Goal: Navigation & Orientation: Find specific page/section

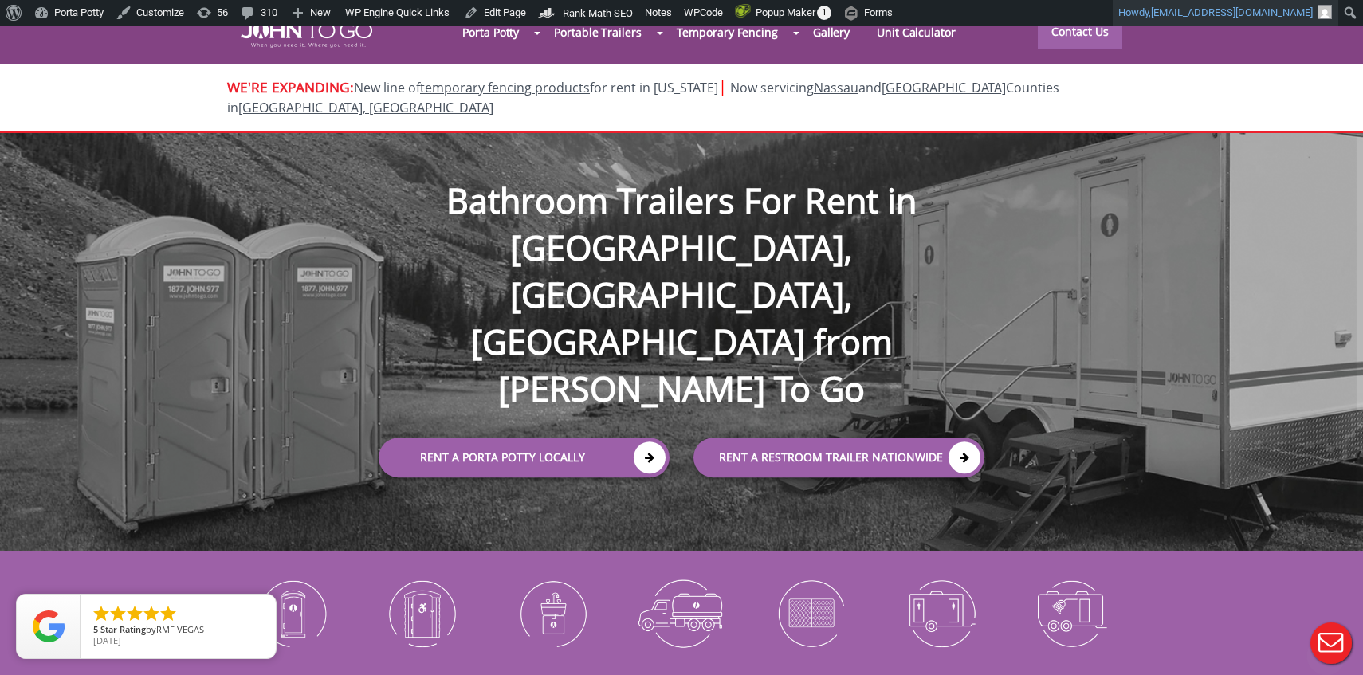
scroll to position [6034, 0]
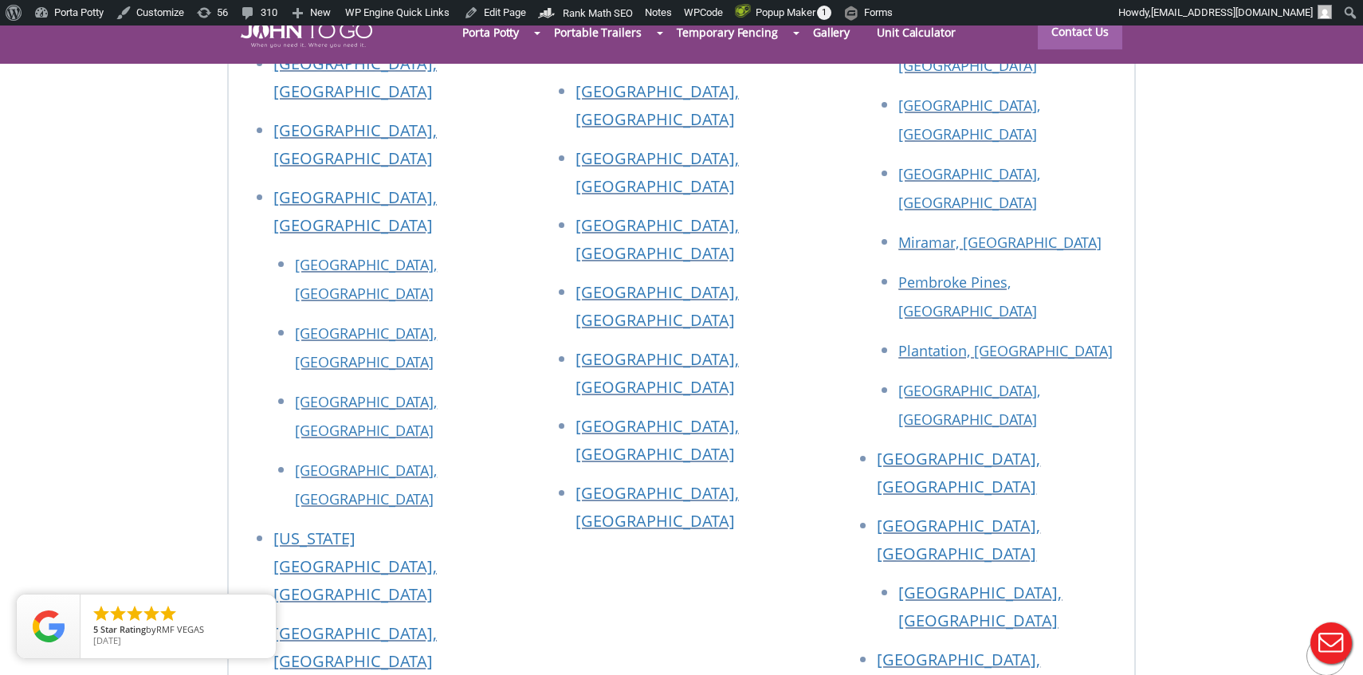
click at [957, 348] on div at bounding box center [681, 337] width 1363 height 675
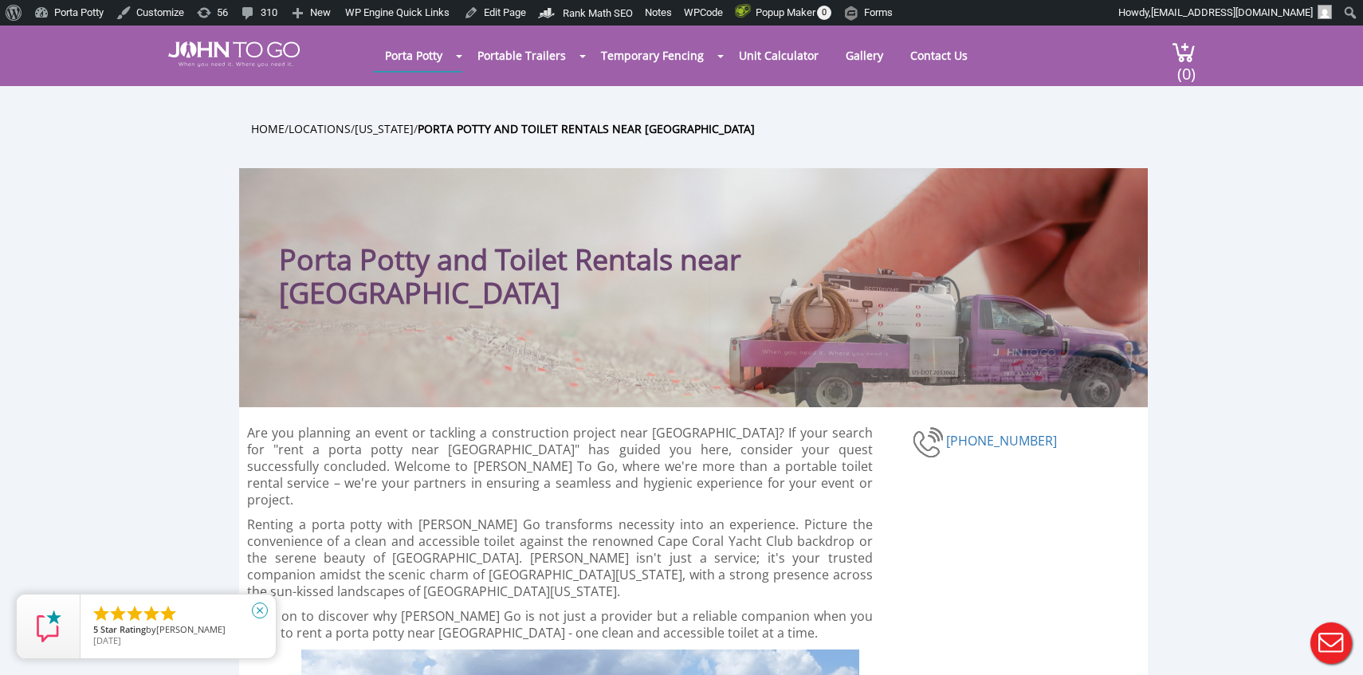
click at [261, 616] on icon "close" at bounding box center [260, 611] width 16 height 16
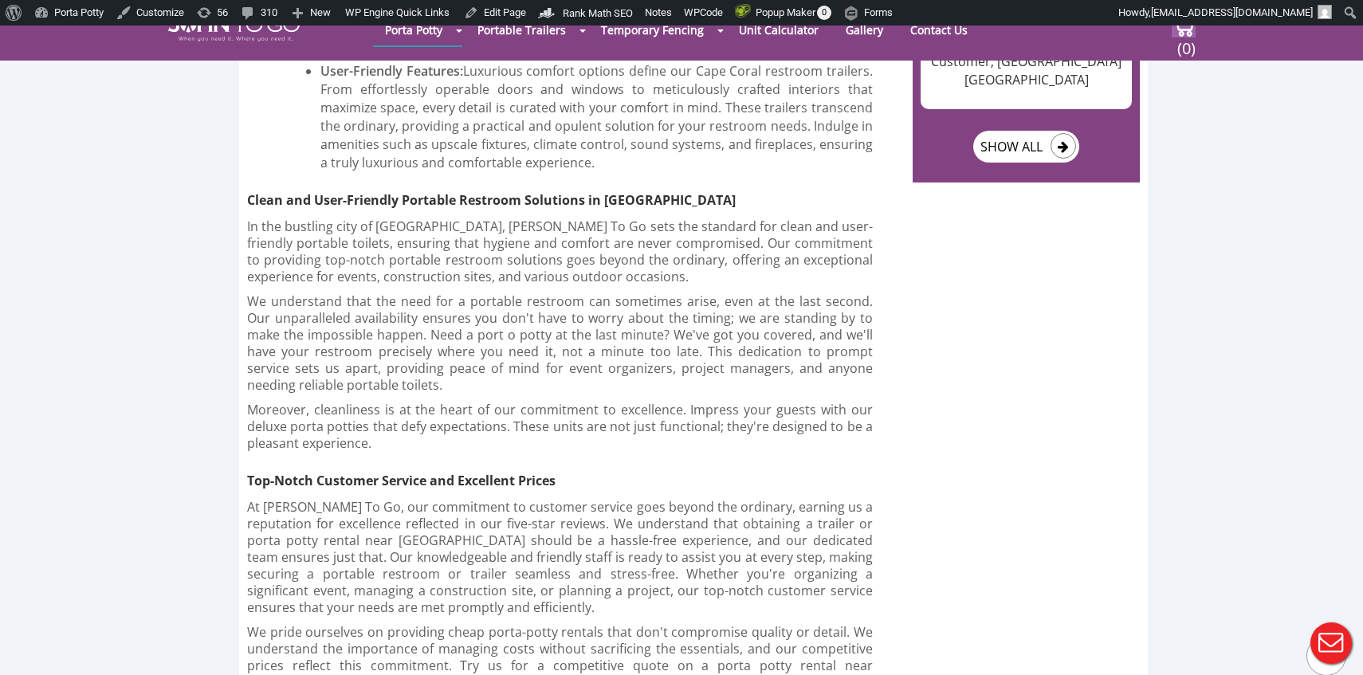
scroll to position [2740, 0]
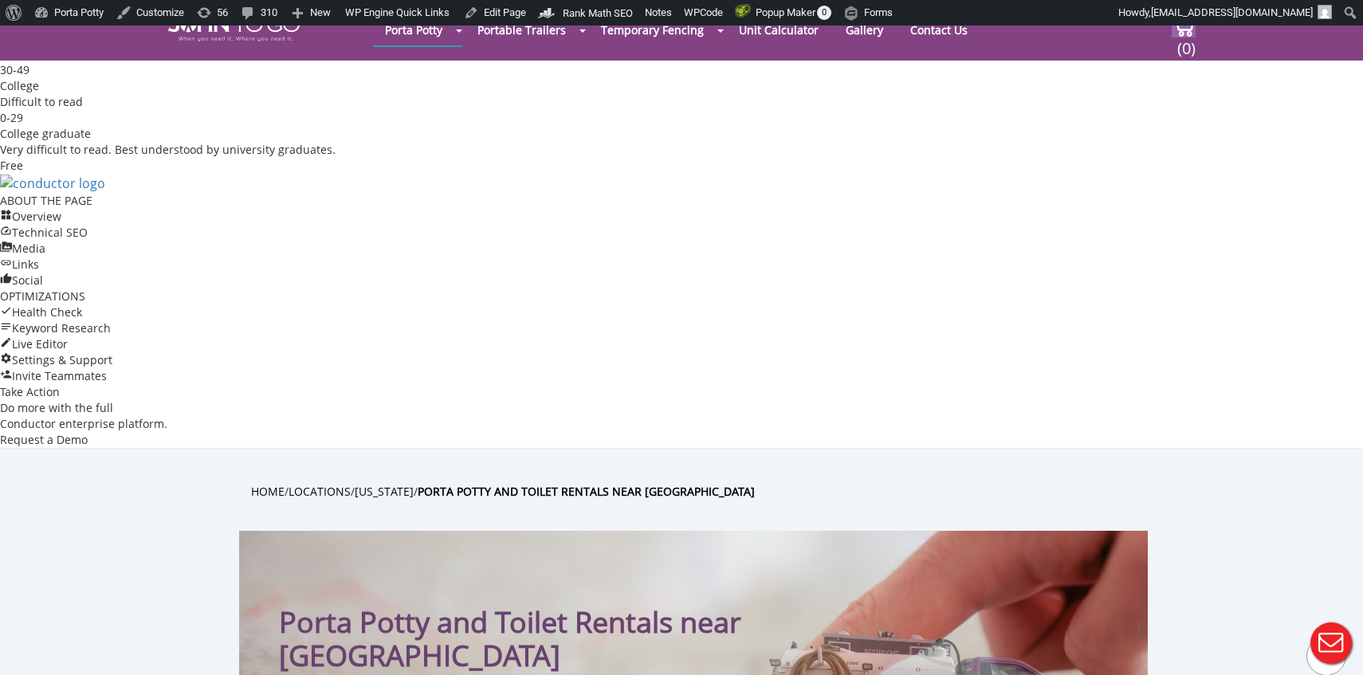
copy div "Porta Potty and Toilet Rentals near Cape Coral | John To Go"
copy div "Discover convenient and reliable porta-potty rentals near Cape Coral, FL. J2G o…"
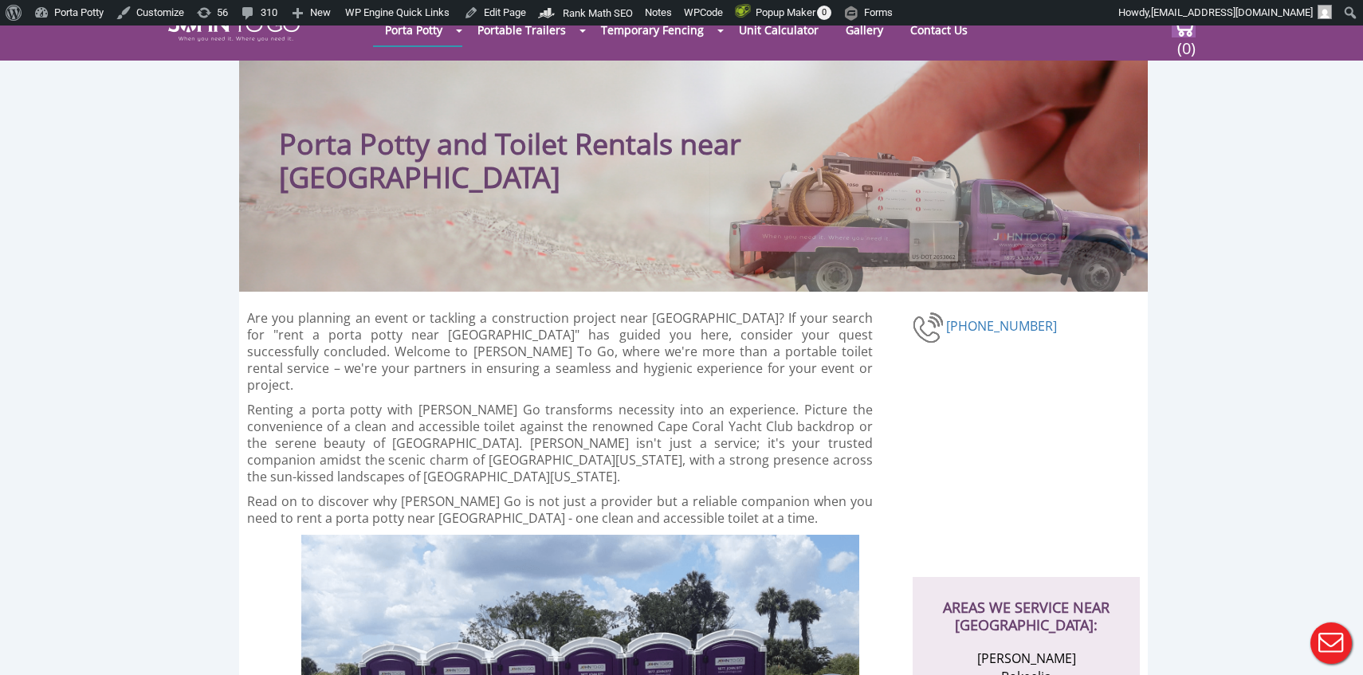
scroll to position [2493, 0]
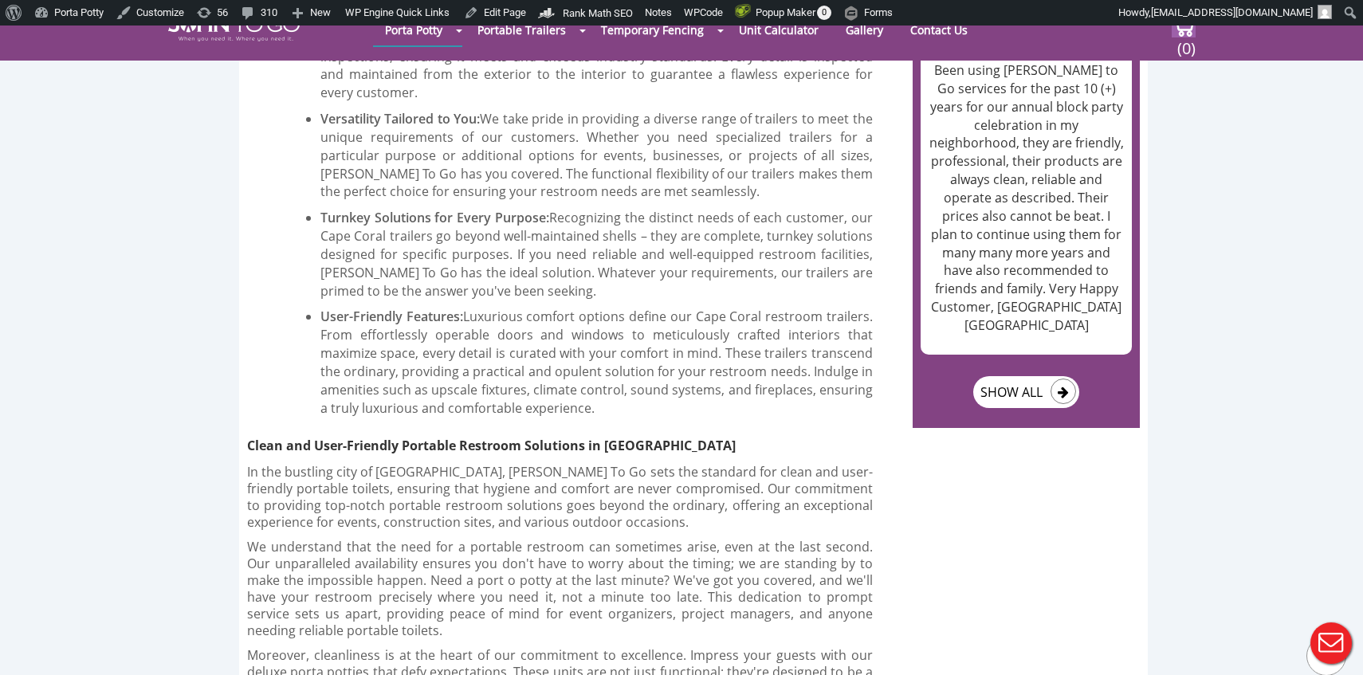
click at [546, 539] on p "We understand that the need for a portable restroom can sometimes arise, even a…" at bounding box center [560, 589] width 626 height 100
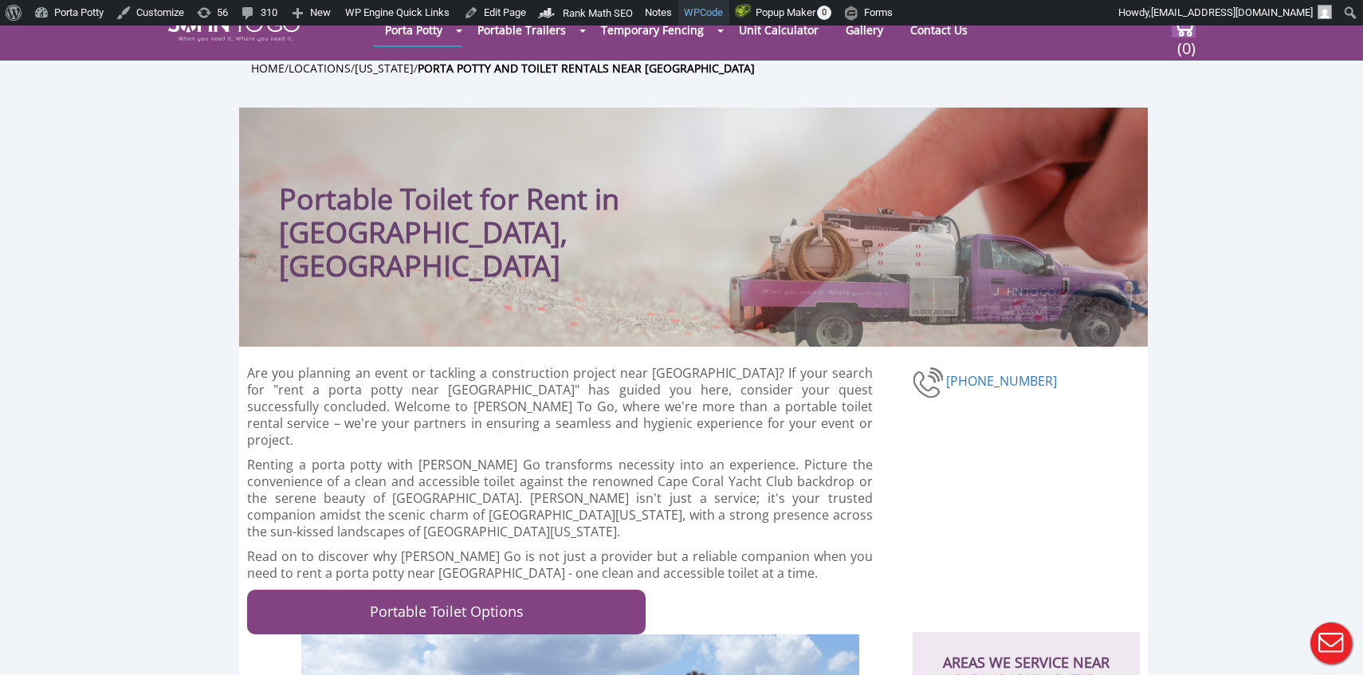
scroll to position [5236, 0]
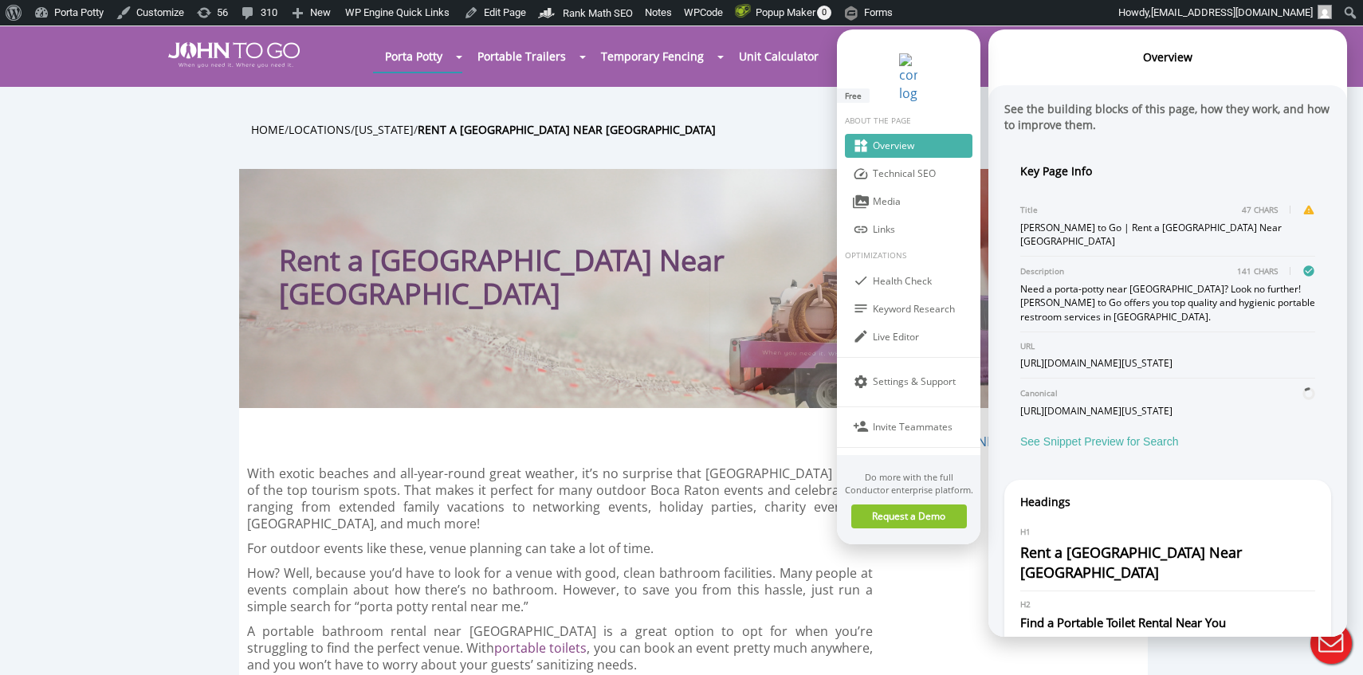
click at [1059, 195] on div "Title 47 CHARS John to Go | Rent a Porta Potty Near Boca Raton" at bounding box center [1167, 225] width 295 height 61
copy div "John to Go | Rent a Porta Potty Near Boca Raton"
click at [1068, 282] on div "Need a porta-potty near Boca Raton? Look no further! John to Go offers you top …" at bounding box center [1167, 302] width 295 height 41
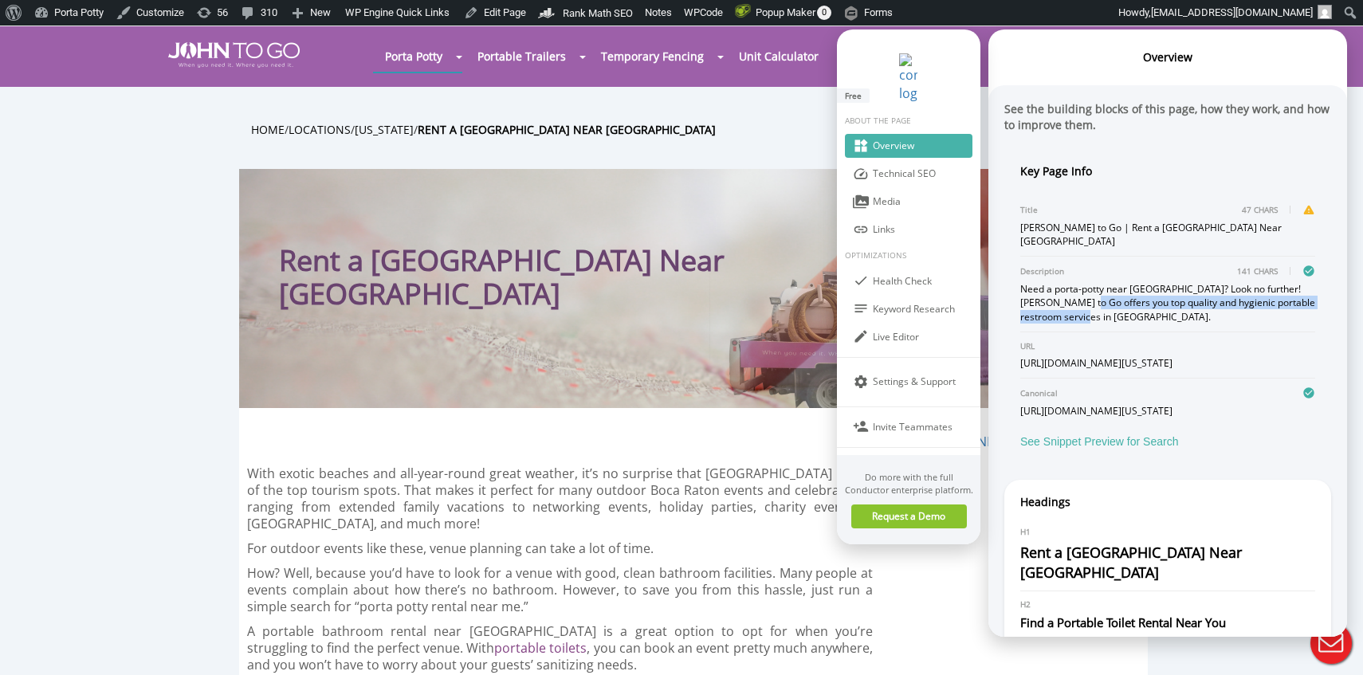
click at [1068, 282] on div "Need a porta-potty near Boca Raton? Look no further! John to Go offers you top …" at bounding box center [1167, 302] width 295 height 41
copy div "Need a porta-potty near Boca Raton? Look no further! John to Go offers you top …"
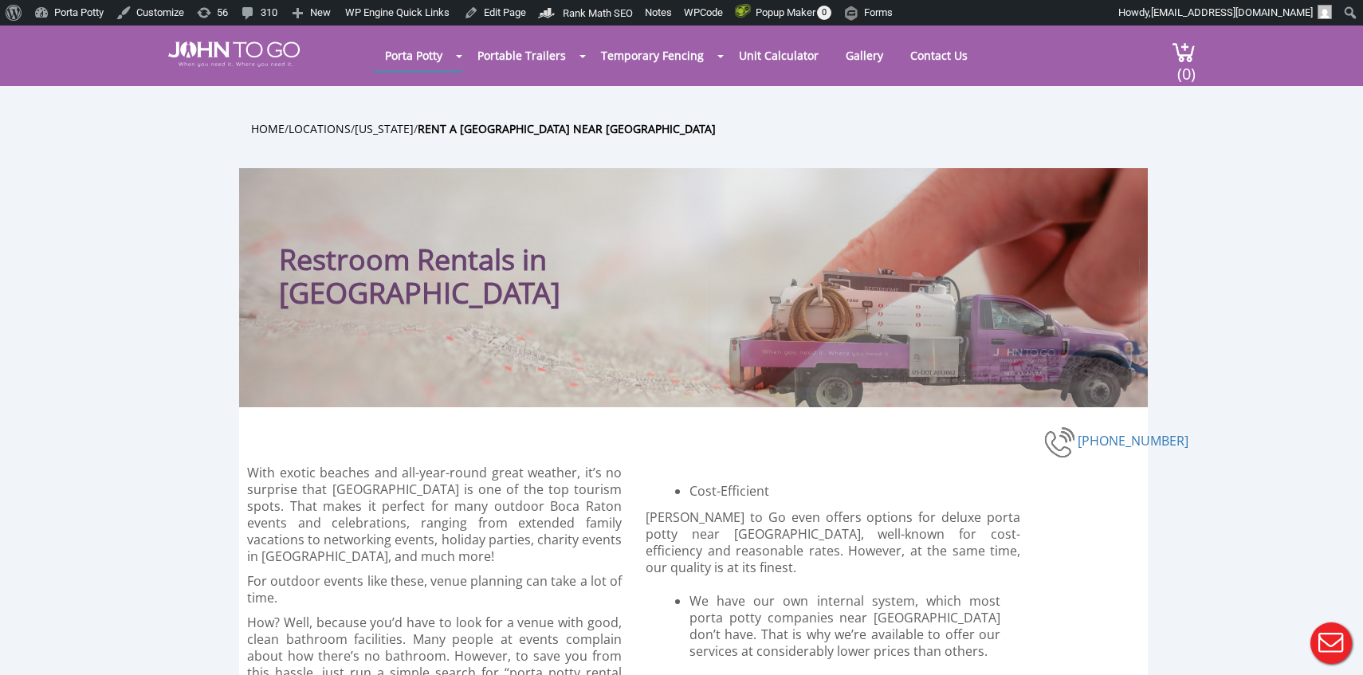
scroll to position [564, 0]
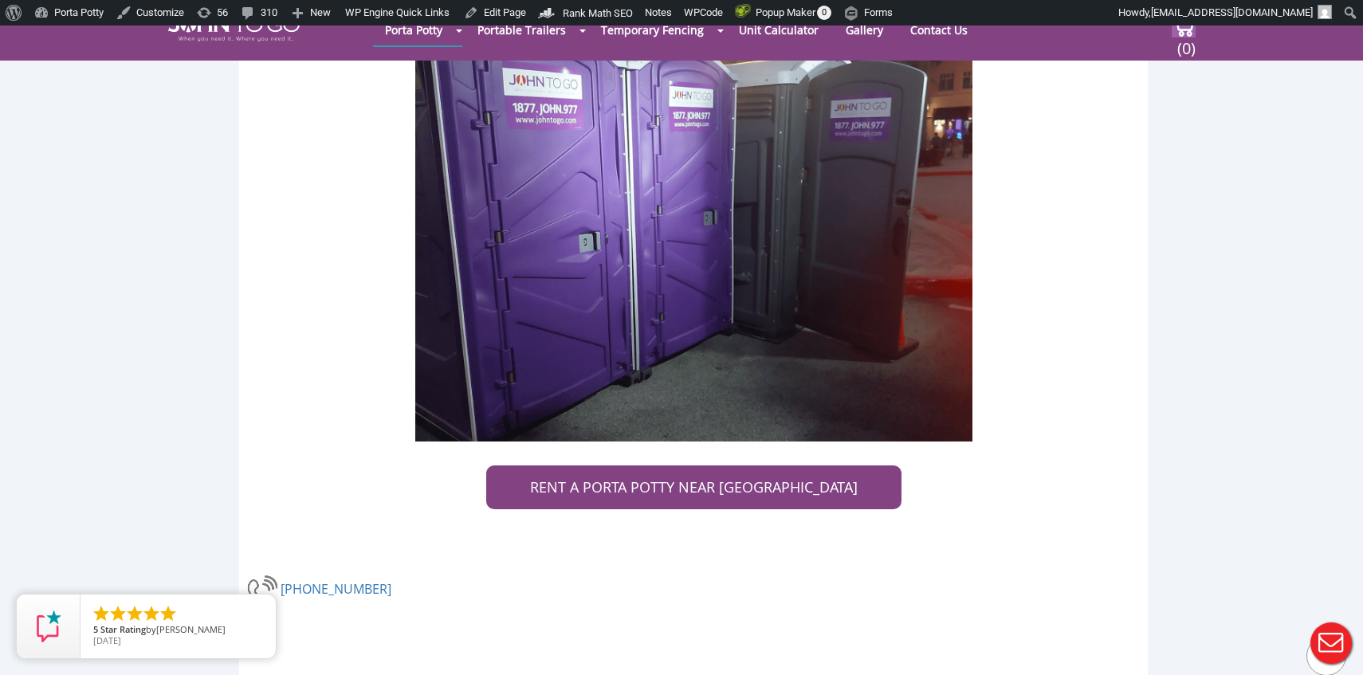
scroll to position [5328, 0]
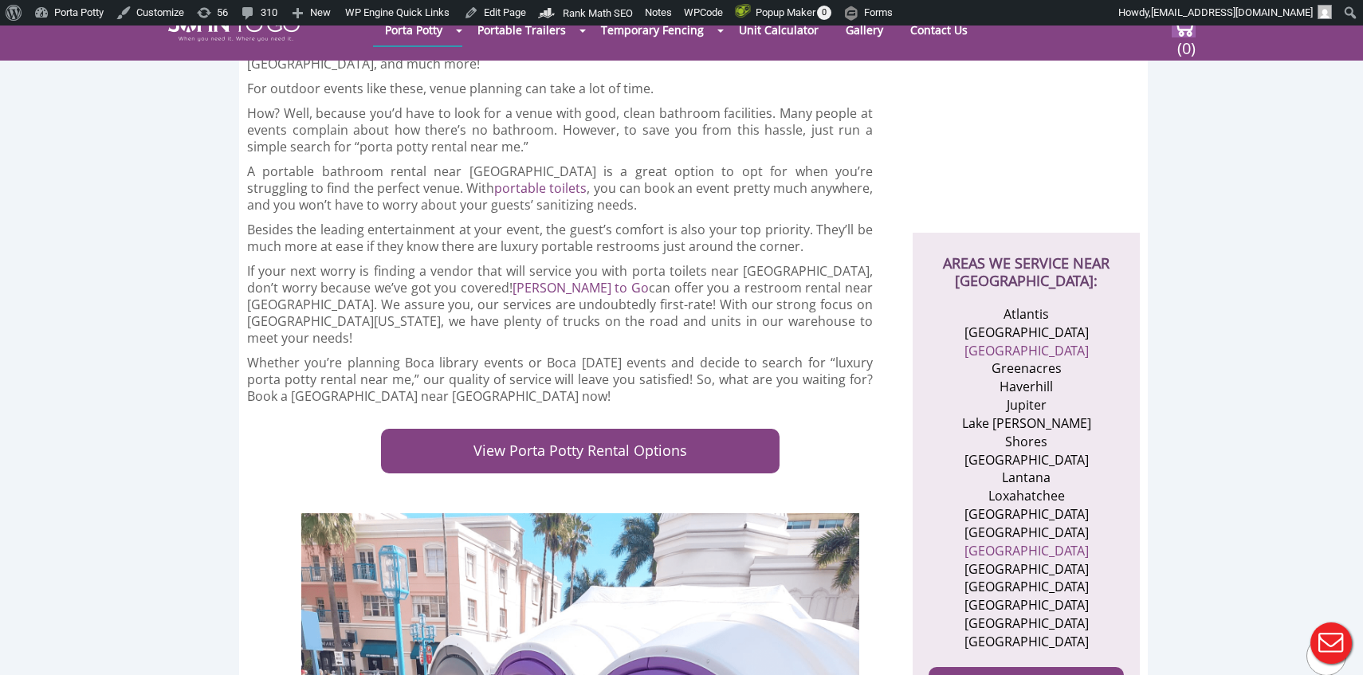
scroll to position [7480, 0]
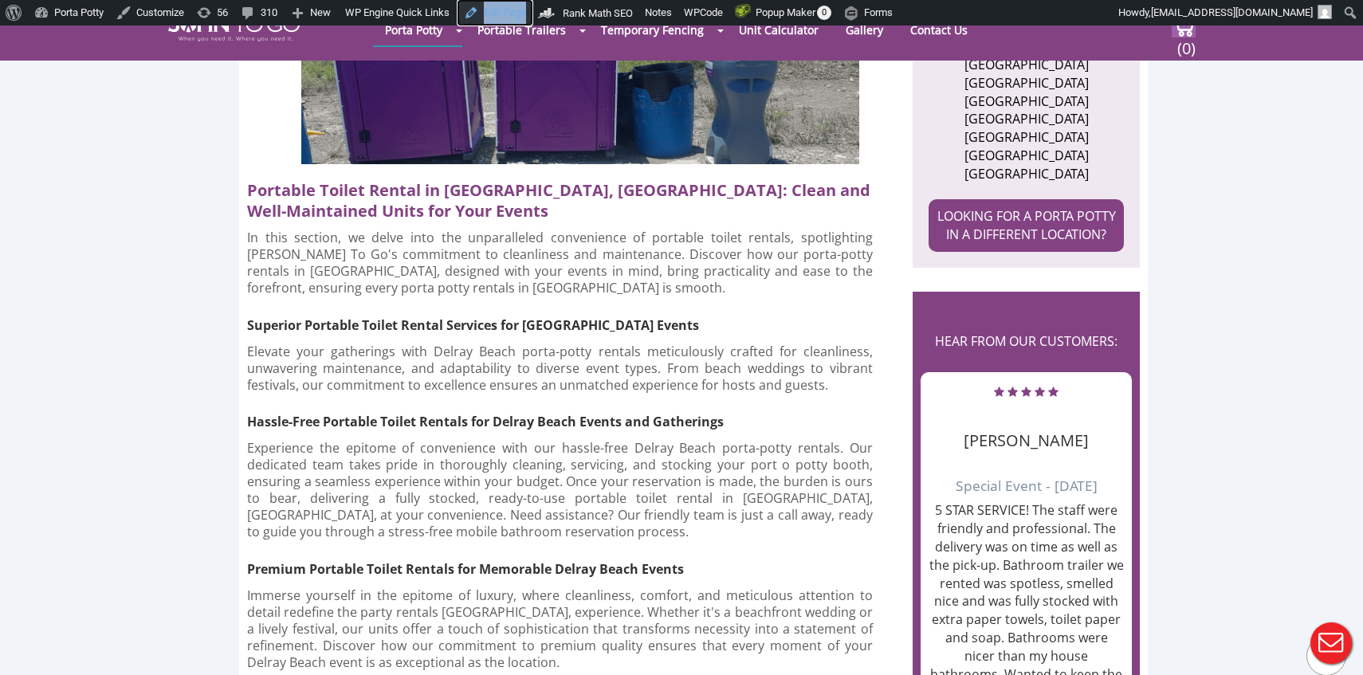
scroll to position [896, 0]
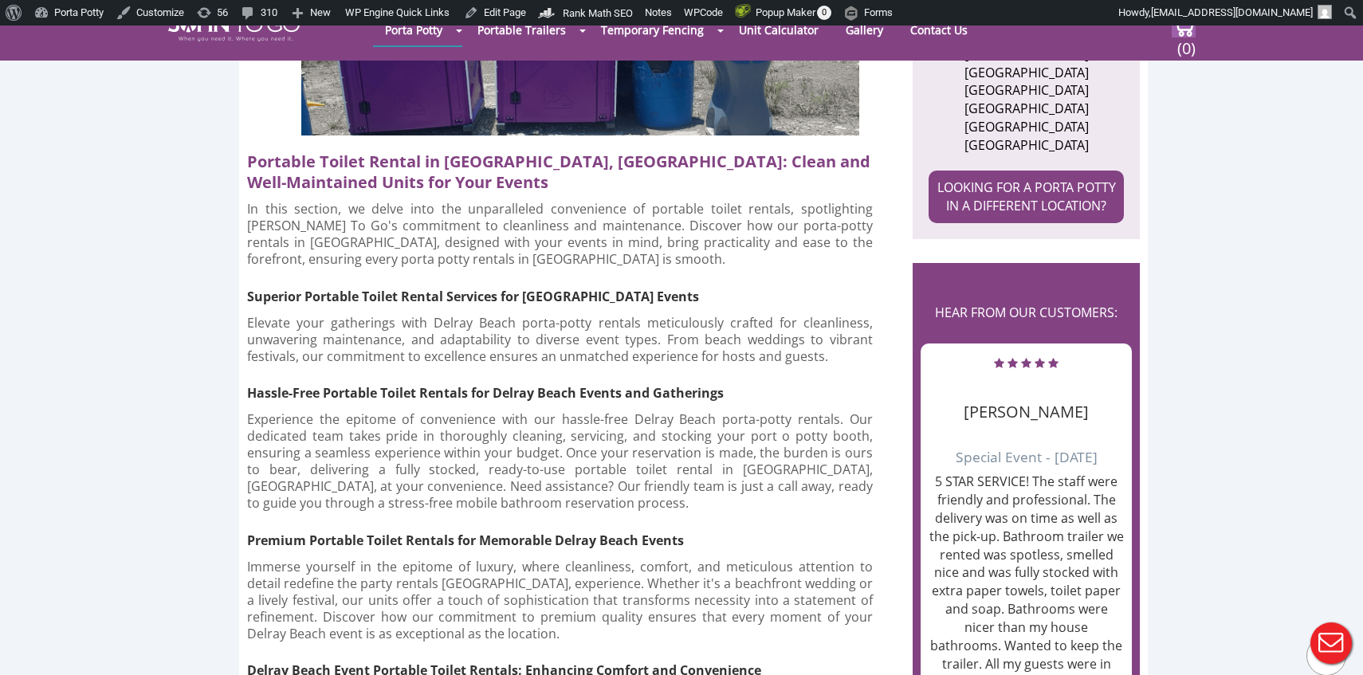
click at [546, 373] on h3 "Hassle-Free Portable Toilet Rentals for Delray Beach Events and Gatherings" at bounding box center [550, 388] width 606 height 31
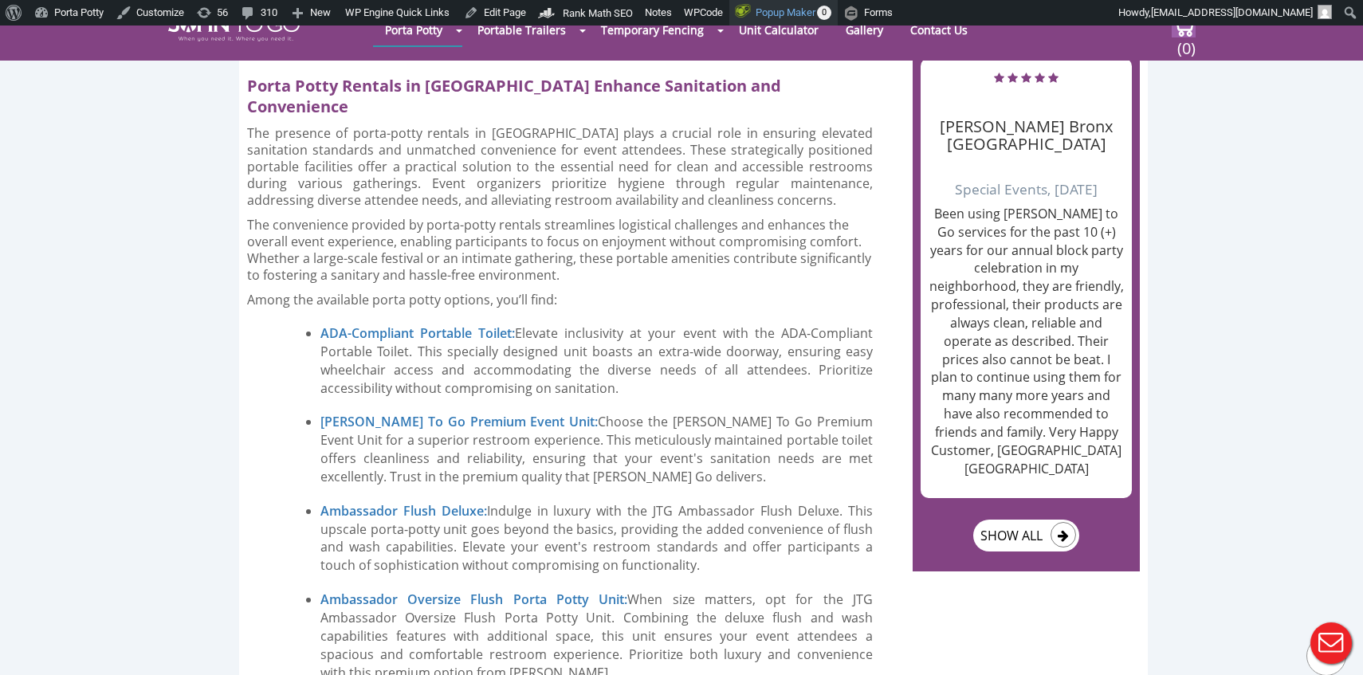
scroll to position [1914, 0]
copy div "Rent a Porta Potty near Delray Beach, FL | JOHN TO GO"
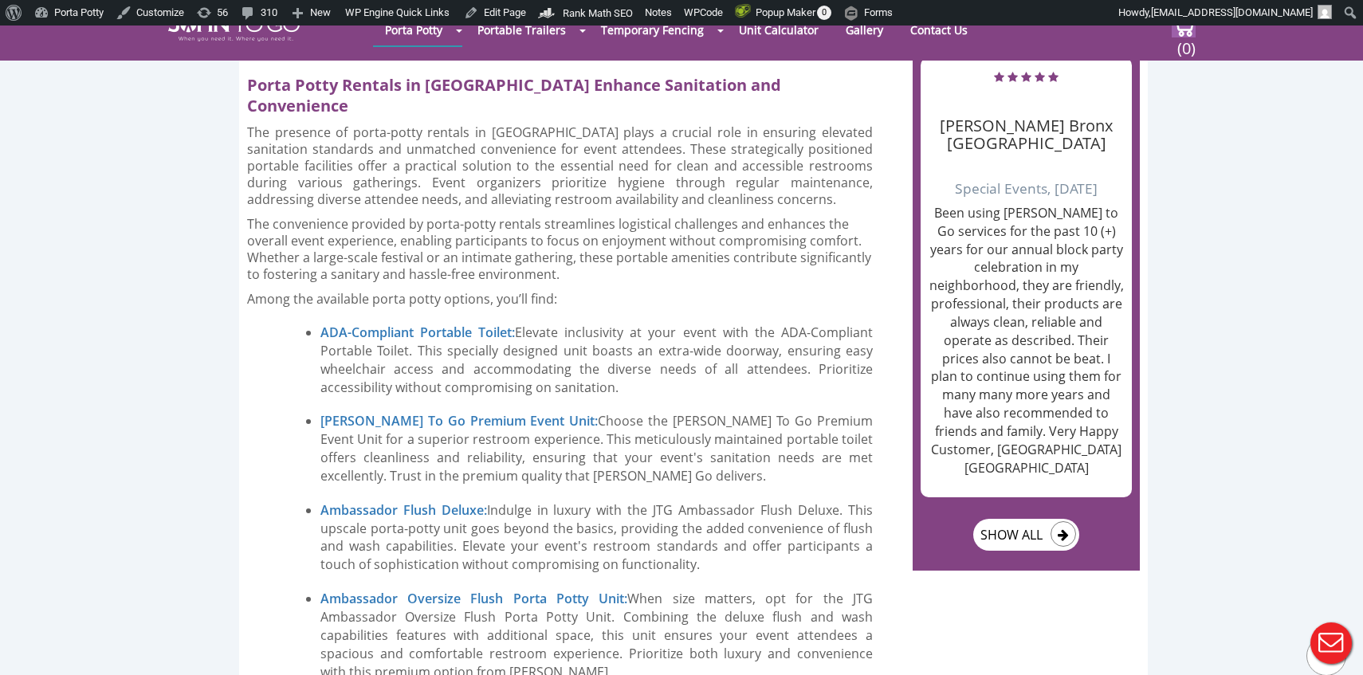
copy div "Rent clean, well-maintained porta potties in Delray Beach, FL for hassle-free e…"
drag, startPoint x: 392, startPoint y: 119, endPoint x: 393, endPoint y: 105, distance: 13.6
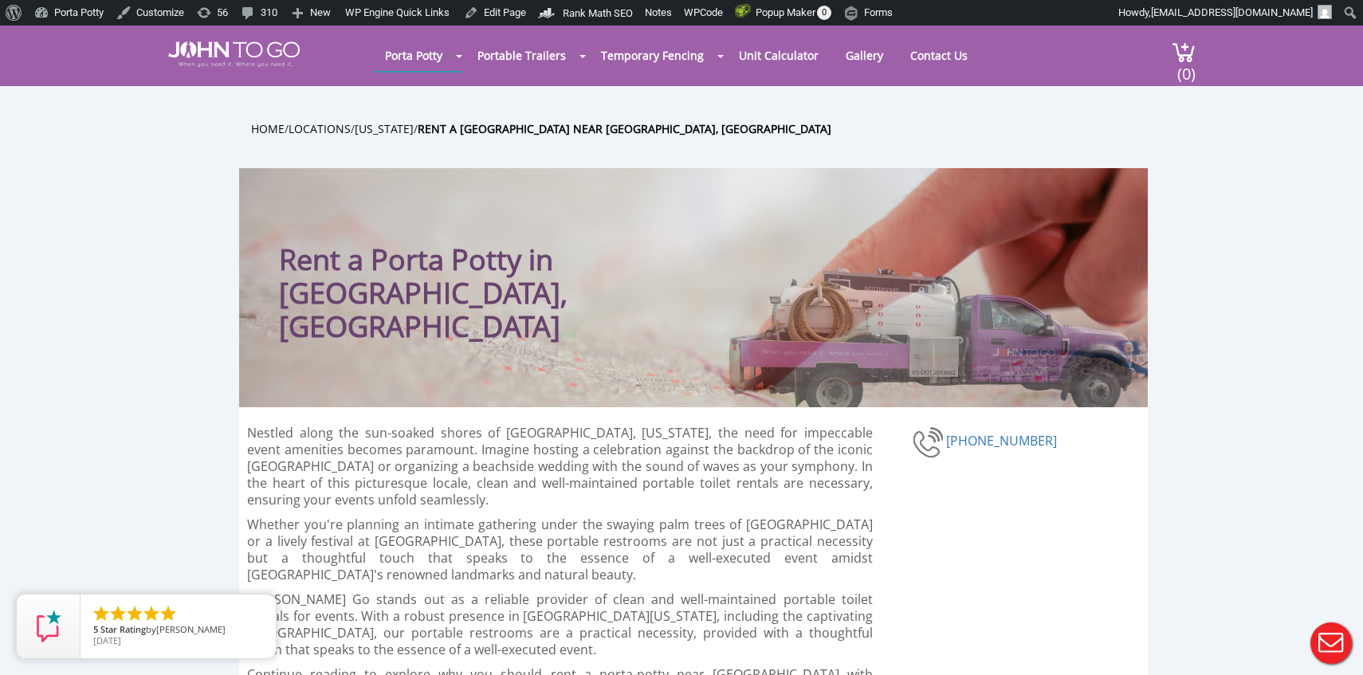
click at [222, 69] on div at bounding box center [681, 337] width 1363 height 675
click at [222, 55] on div at bounding box center [681, 337] width 1363 height 675
click at [230, 50] on img at bounding box center [234, 54] width 132 height 26
